Goal: Find specific page/section: Find specific page/section

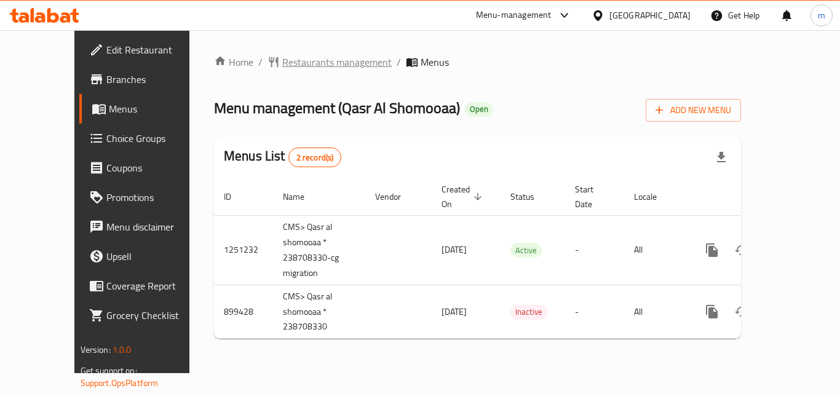
click at [282, 62] on span "Restaurants management" at bounding box center [336, 62] width 109 height 15
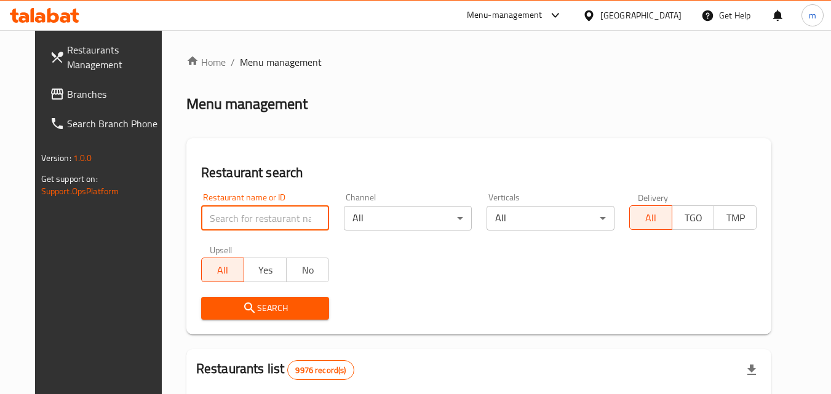
click at [260, 219] on input "search" at bounding box center [265, 218] width 128 height 25
paste input "658174"
type input "658174"
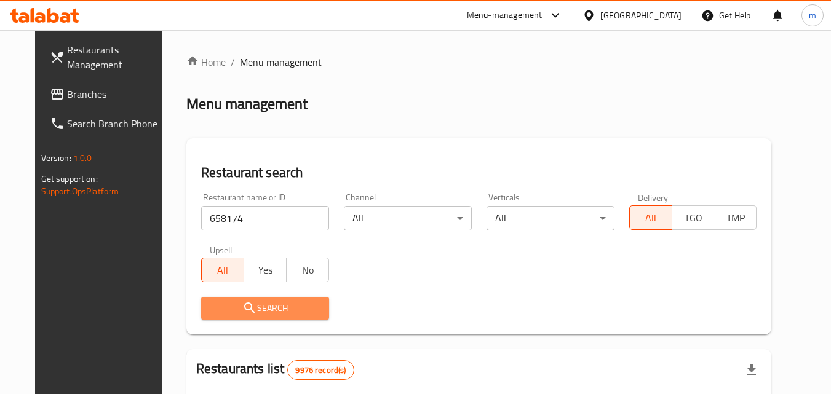
click at [266, 301] on span "Search" at bounding box center [265, 308] width 108 height 15
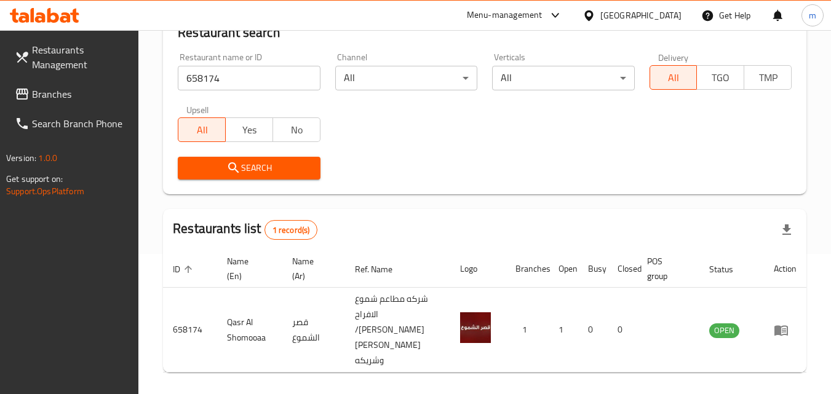
scroll to position [170, 0]
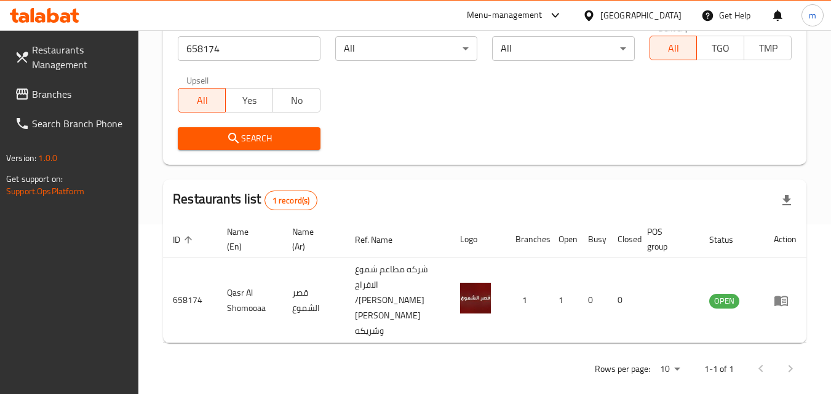
click at [669, 17] on div "[GEOGRAPHIC_DATA]" at bounding box center [640, 16] width 81 height 14
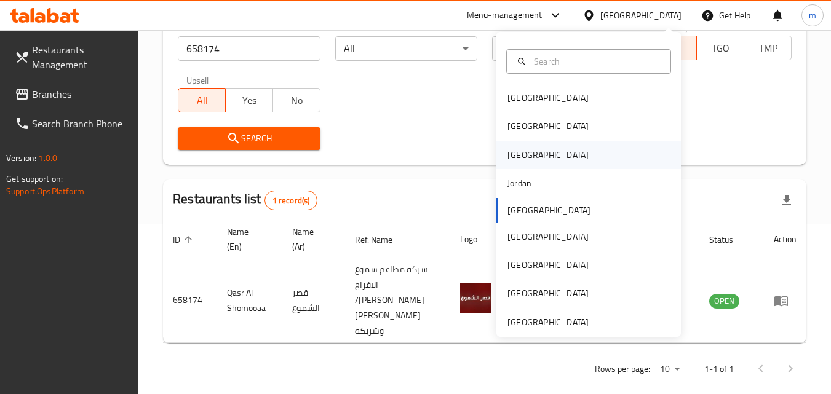
scroll to position [7, 0]
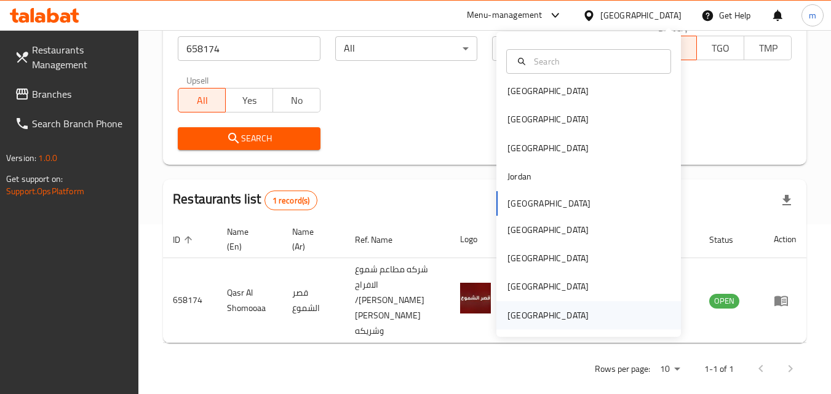
click at [567, 315] on div "[GEOGRAPHIC_DATA]" at bounding box center [547, 316] width 81 height 14
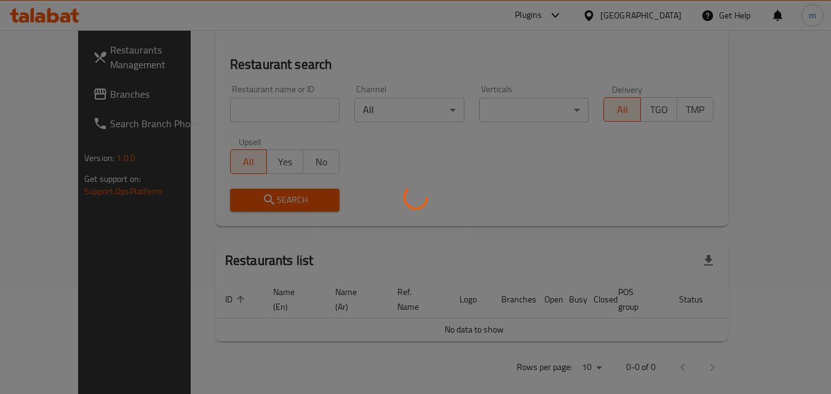
scroll to position [170, 0]
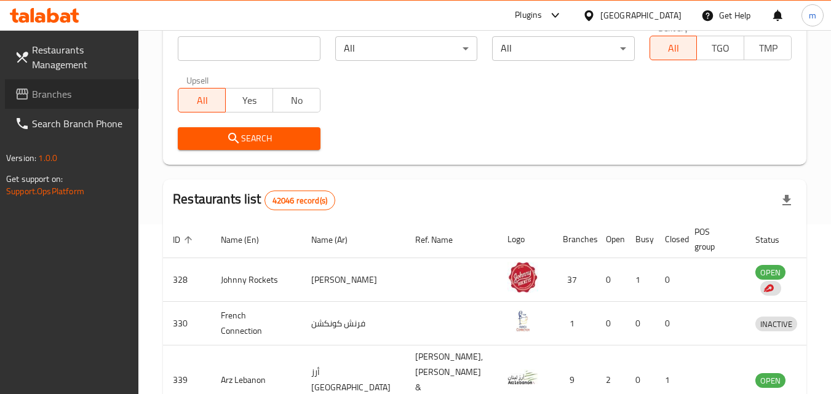
click at [47, 93] on span "Branches" at bounding box center [80, 94] width 97 height 15
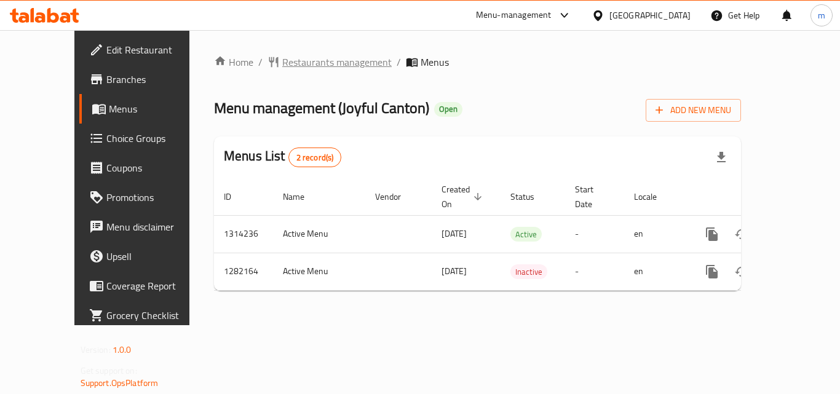
click at [300, 60] on span "Restaurants management" at bounding box center [336, 62] width 109 height 15
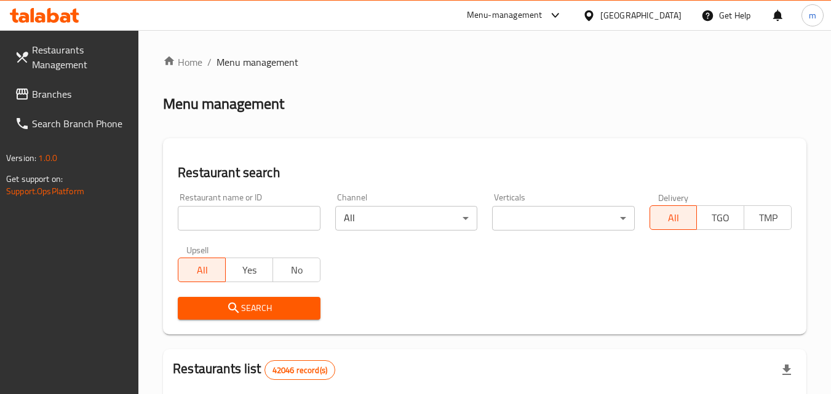
click at [273, 219] on input "search" at bounding box center [249, 218] width 142 height 25
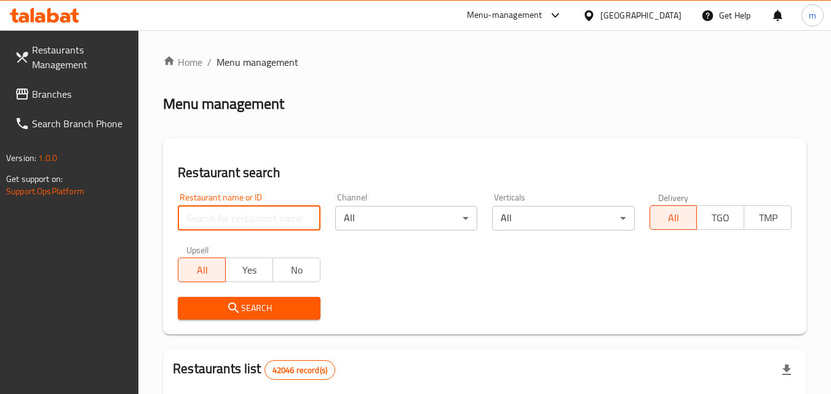
paste input "694698"
type input "694698"
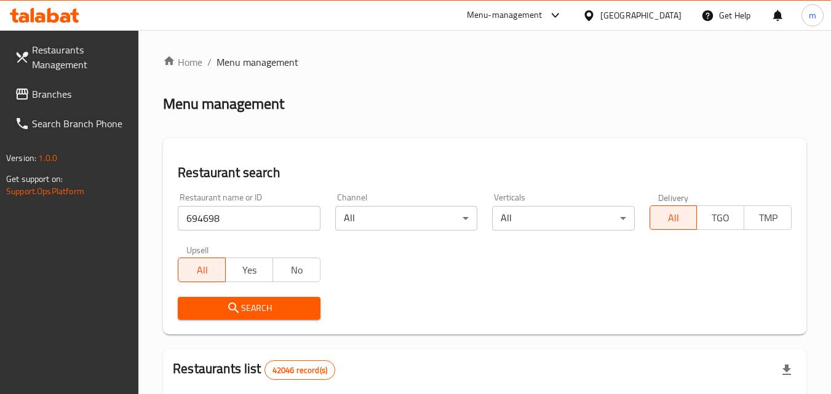
click at [283, 304] on span "Search" at bounding box center [249, 308] width 122 height 15
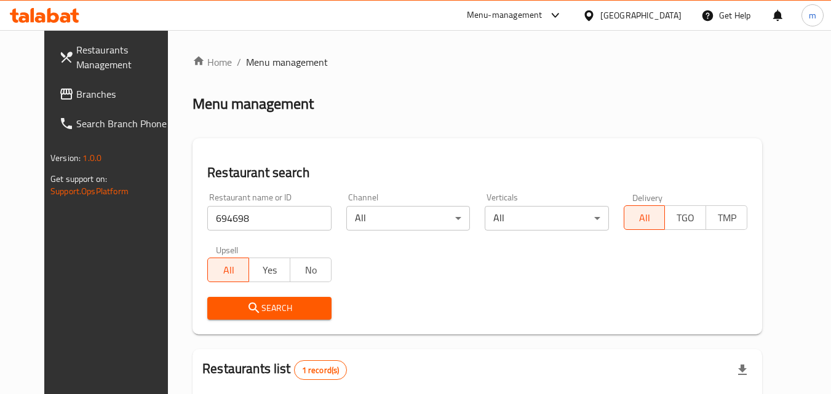
click at [245, 306] on span "Search" at bounding box center [269, 308] width 104 height 15
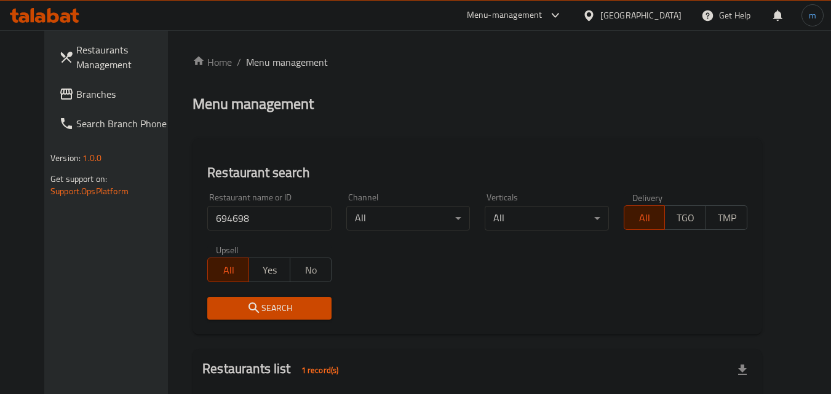
click at [657, 15] on div "[GEOGRAPHIC_DATA]" at bounding box center [640, 16] width 81 height 14
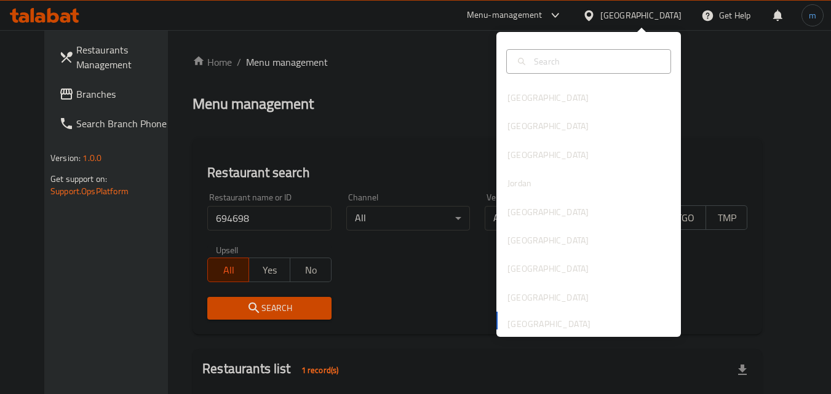
click at [563, 66] on input "text" at bounding box center [596, 62] width 134 height 14
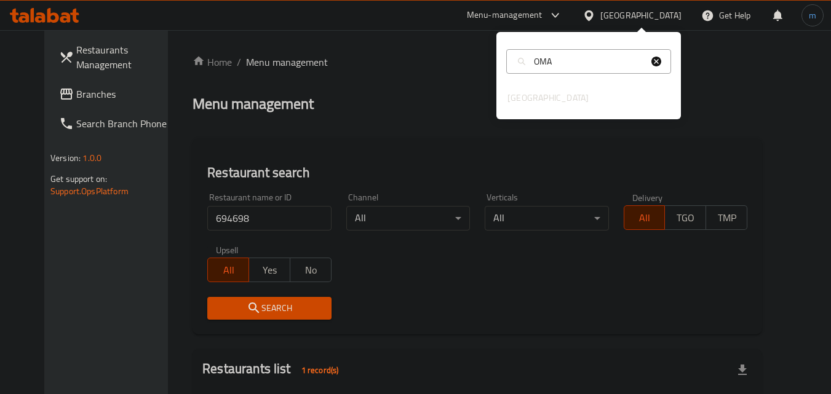
type input "OMAN"
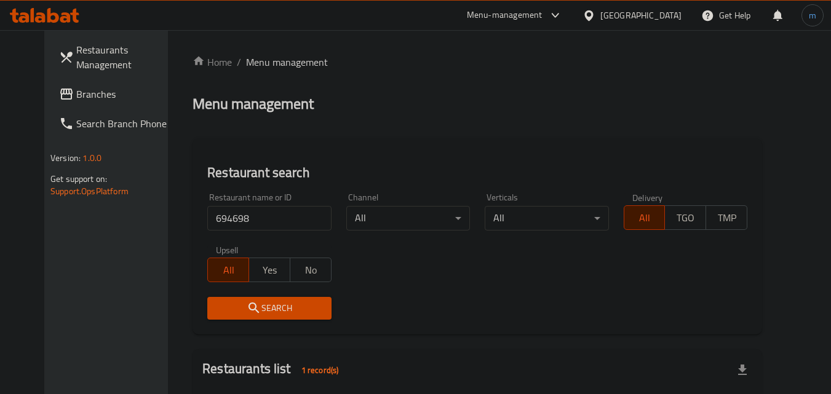
click at [650, 18] on div "[GEOGRAPHIC_DATA]" at bounding box center [640, 16] width 81 height 14
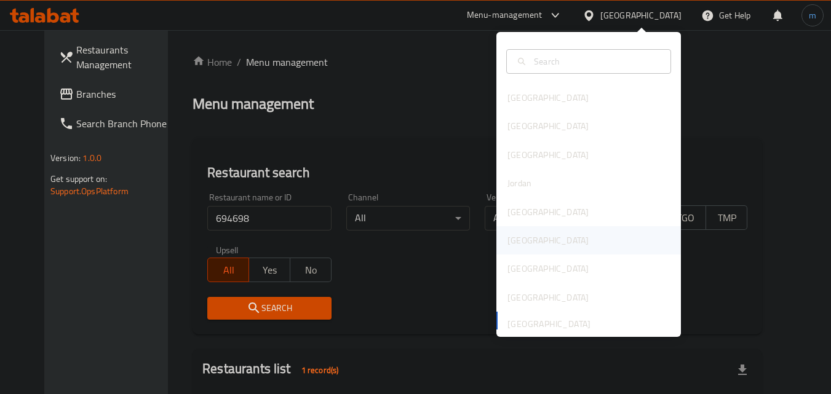
click at [520, 237] on div "[GEOGRAPHIC_DATA]" at bounding box center [547, 241] width 81 height 14
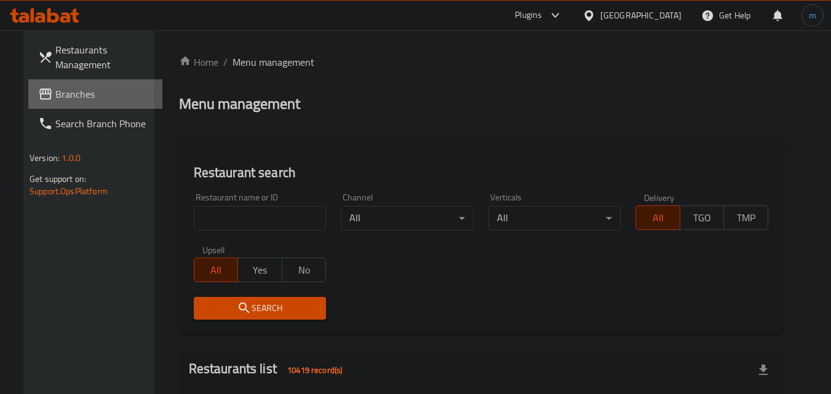
click at [55, 89] on span "Branches" at bounding box center [103, 94] width 97 height 15
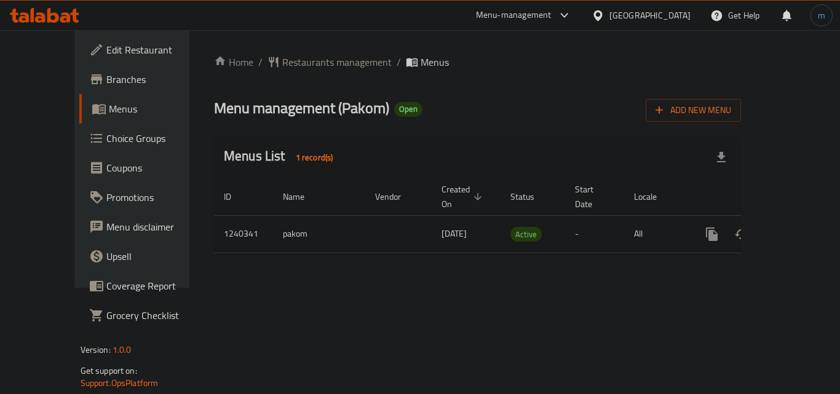
click at [432, 93] on div "Home / Restaurants management / Menus Menu management ( Pakom ) Open Add New Me…" at bounding box center [477, 159] width 527 height 208
click at [282, 58] on span "Restaurants management" at bounding box center [336, 62] width 109 height 15
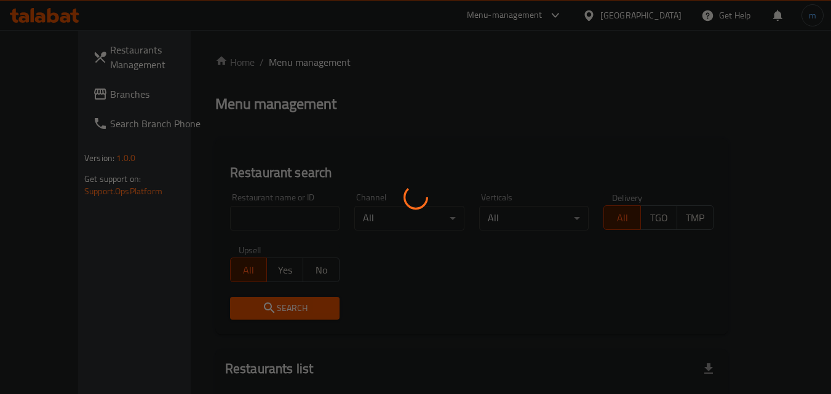
click at [246, 210] on div at bounding box center [415, 197] width 831 height 394
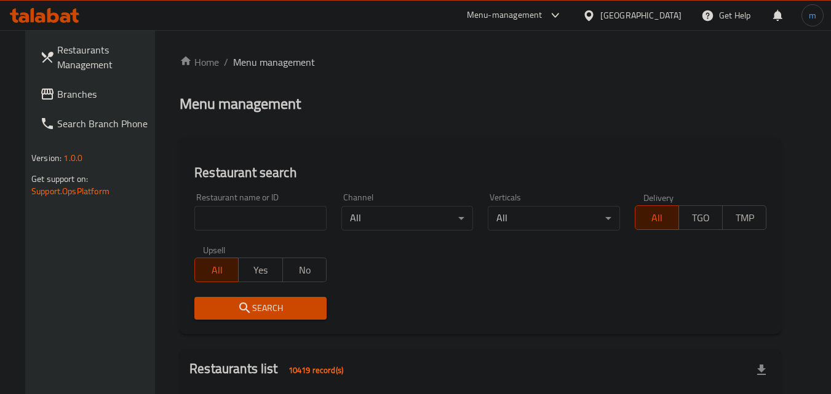
click at [246, 210] on input "search" at bounding box center [260, 218] width 132 height 25
paste input "680210"
type input "680210"
click at [279, 301] on span "Search" at bounding box center [260, 308] width 113 height 15
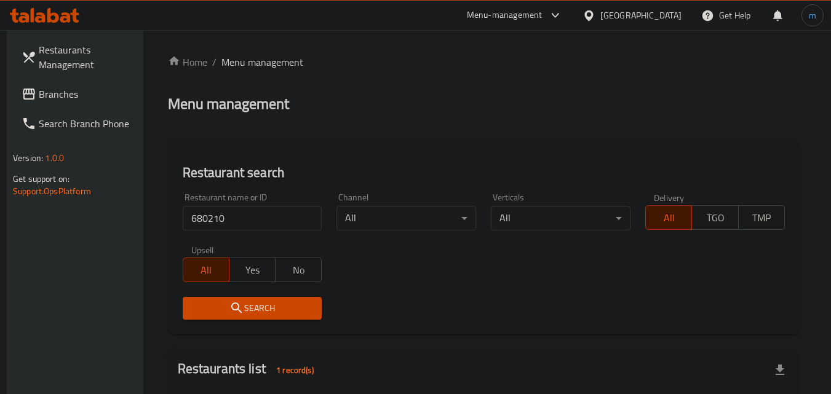
click at [662, 14] on div "[GEOGRAPHIC_DATA]" at bounding box center [640, 16] width 81 height 14
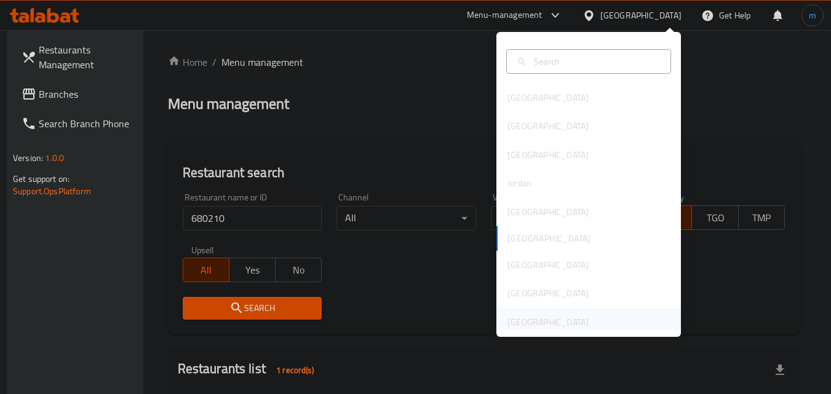
click at [545, 318] on div "[GEOGRAPHIC_DATA]" at bounding box center [547, 322] width 81 height 14
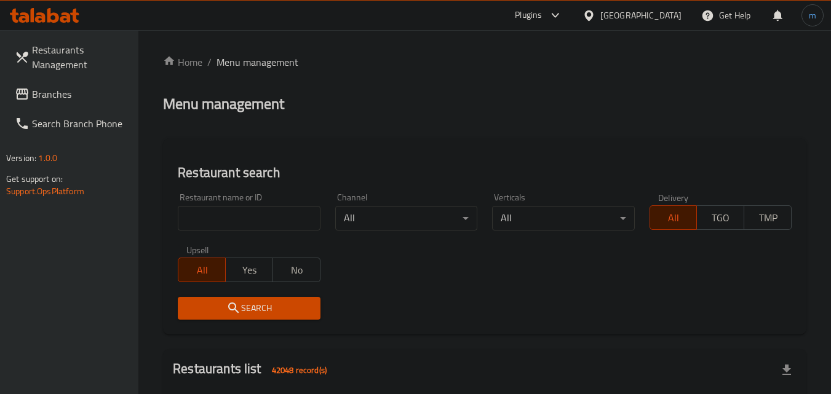
click at [53, 93] on span "Branches" at bounding box center [80, 94] width 97 height 15
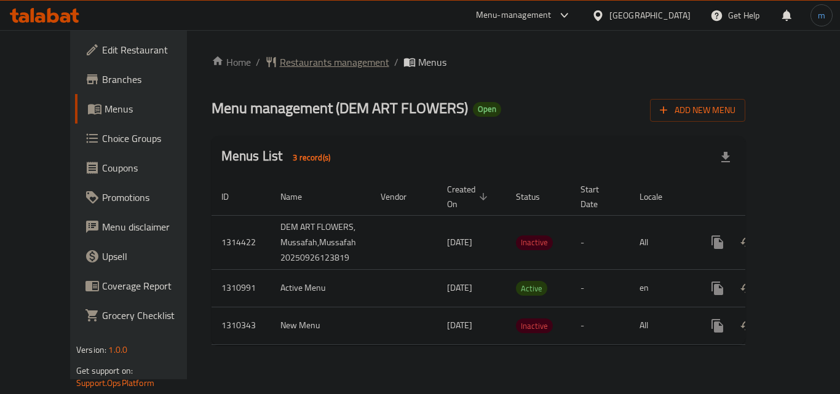
click at [291, 68] on span "Restaurants management" at bounding box center [334, 62] width 109 height 15
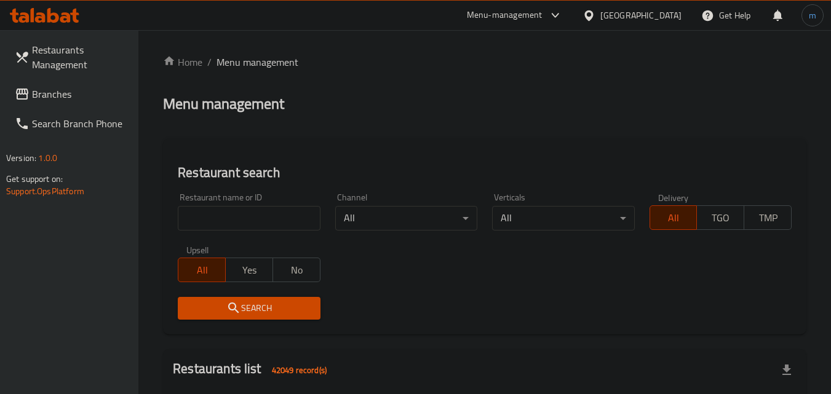
click at [253, 198] on div "Restaurant name or ID Restaurant name or ID" at bounding box center [249, 212] width 142 height 38
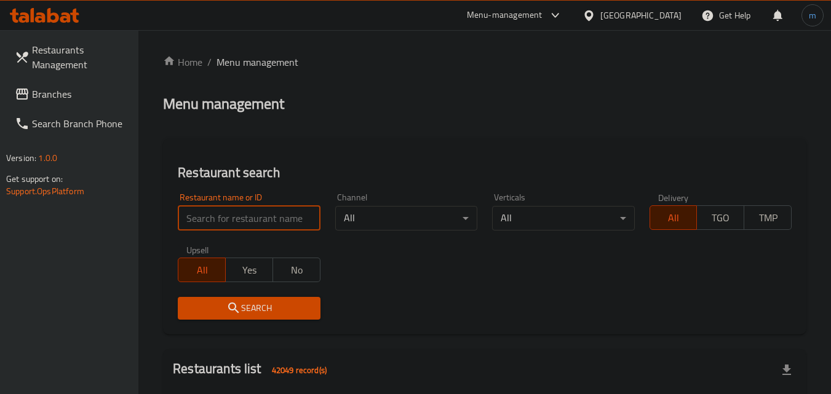
click at [250, 207] on input "search" at bounding box center [249, 218] width 142 height 25
paste input "705398"
type input "705398"
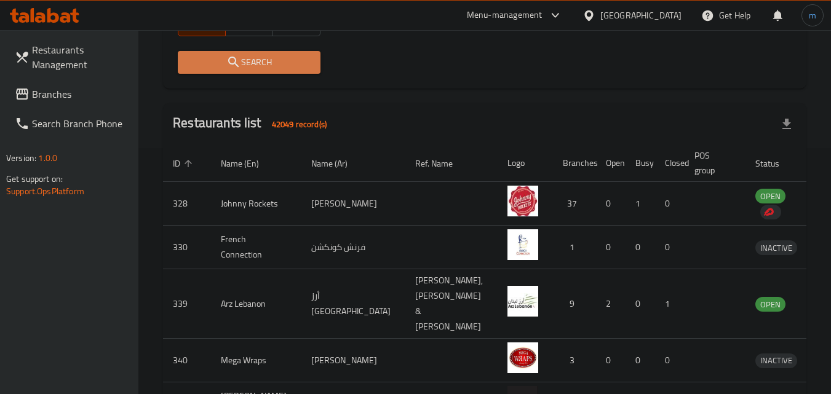
click at [236, 62] on icon "submit" at bounding box center [233, 62] width 15 height 15
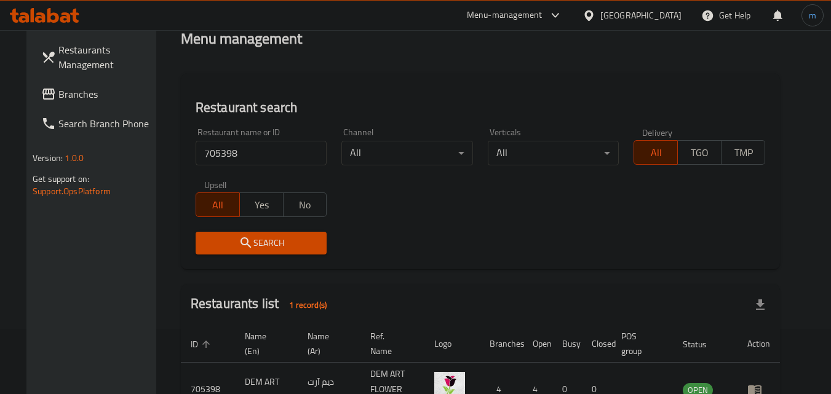
scroll to position [0, 0]
